Goal: Transaction & Acquisition: Subscribe to service/newsletter

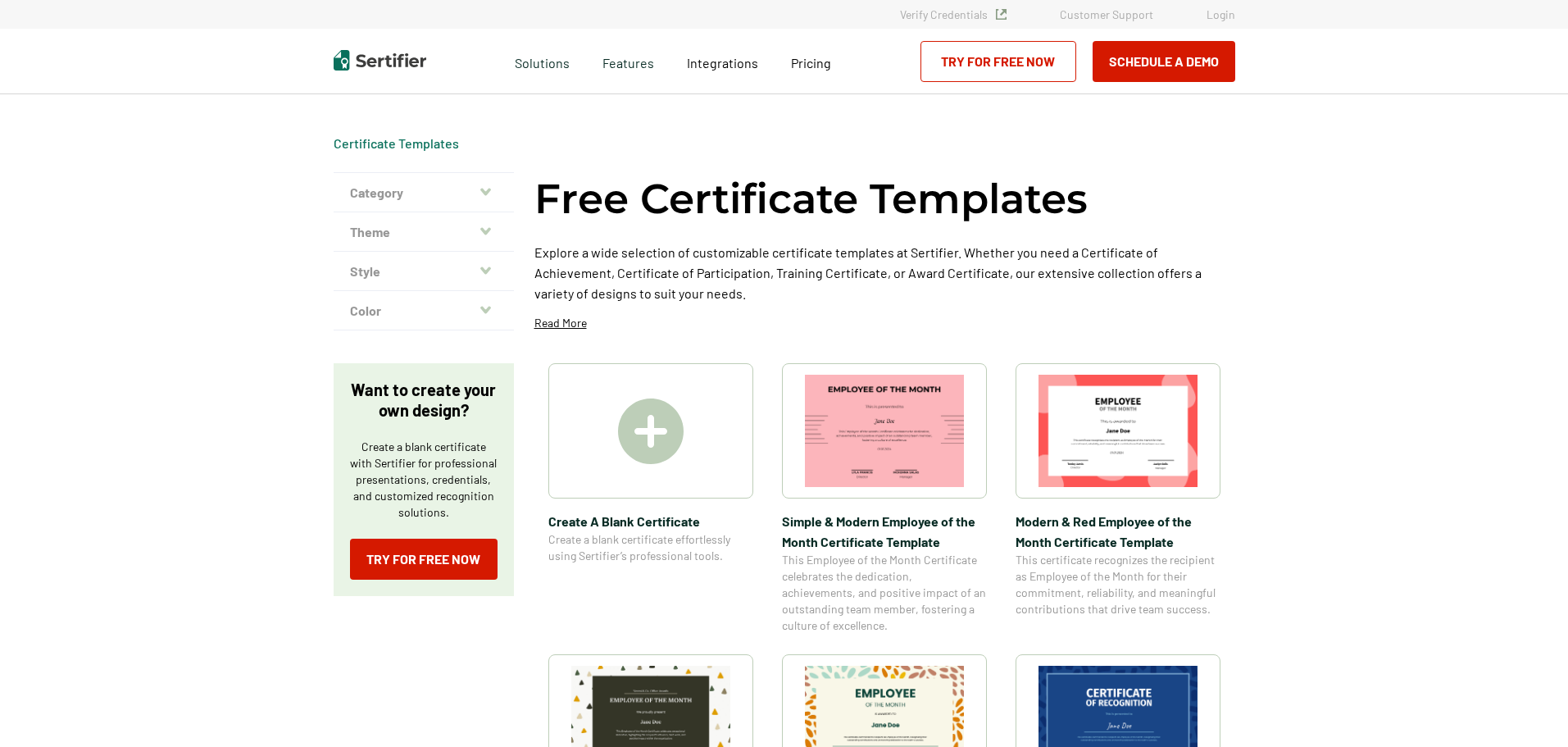
scroll to position [206, 0]
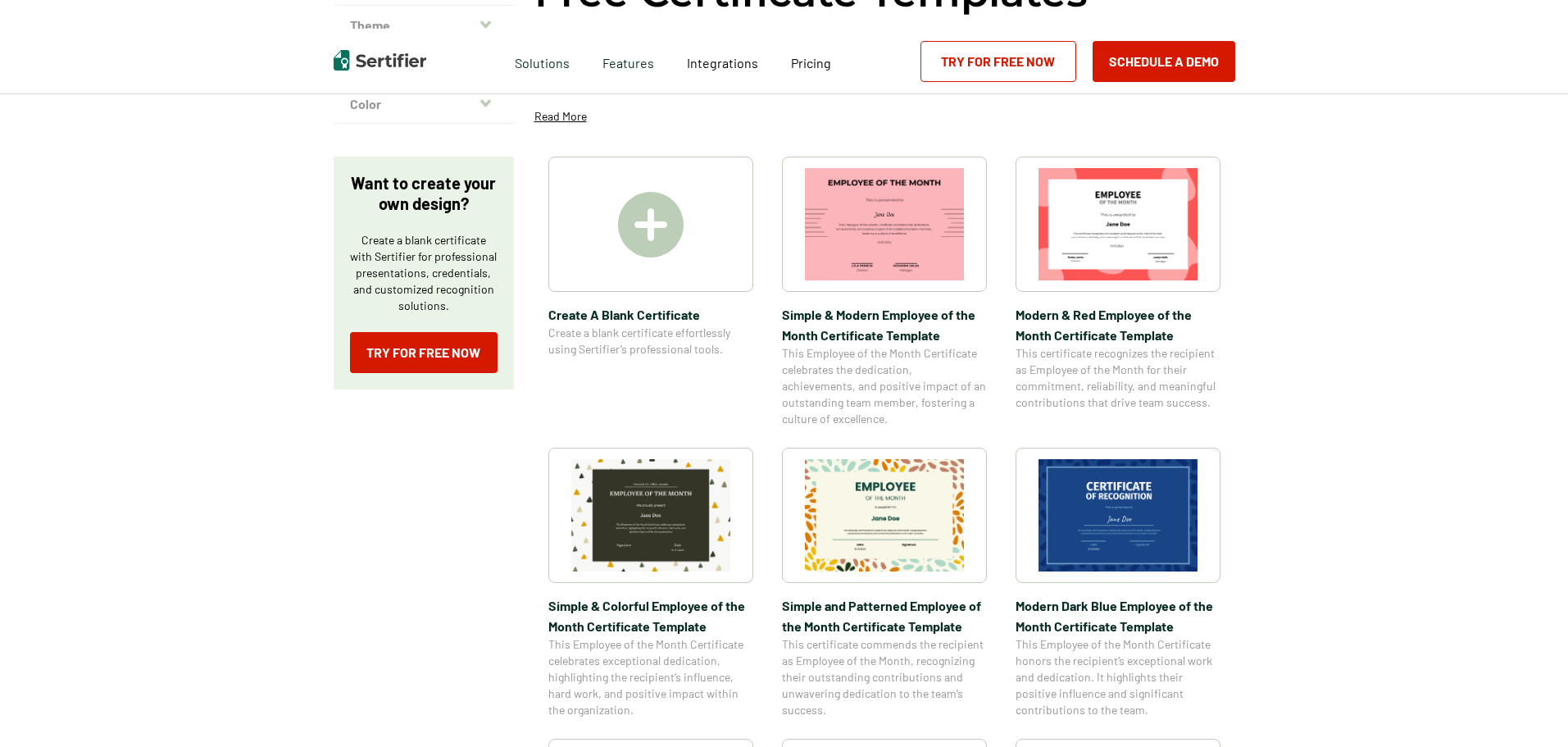
click at [966, 62] on link "Try for Free Now" at bounding box center [997, 61] width 155 height 41
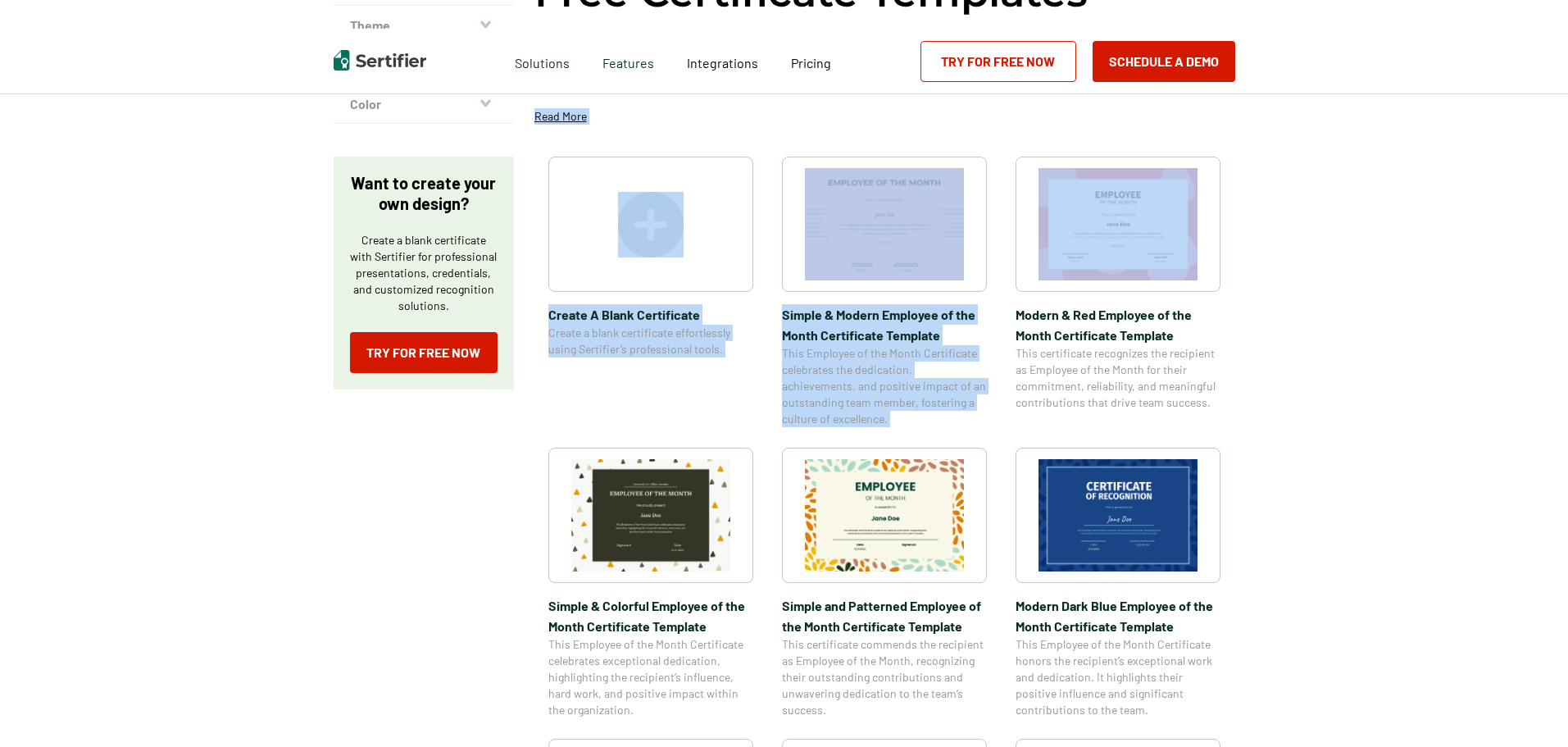
drag, startPoint x: 1565, startPoint y: 133, endPoint x: 1568, endPoint y: 209, distance: 76.1
click at [1567, 209] on html "Verify Credentials Customer Support Login Request A Demo Let us present you the…" at bounding box center [784, 167] width 1568 height 747
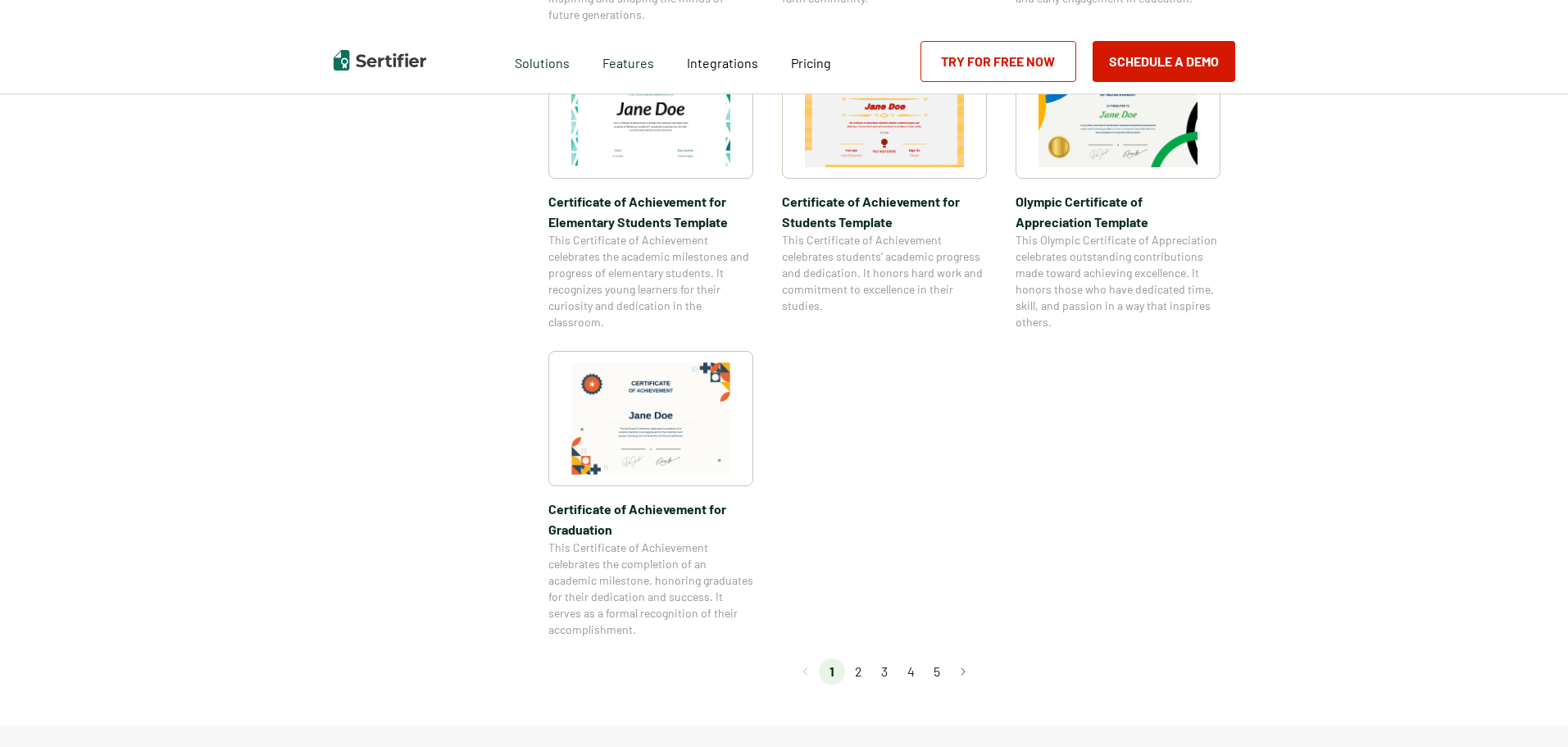
scroll to position [1201, 0]
